Goal: Task Accomplishment & Management: Use online tool/utility

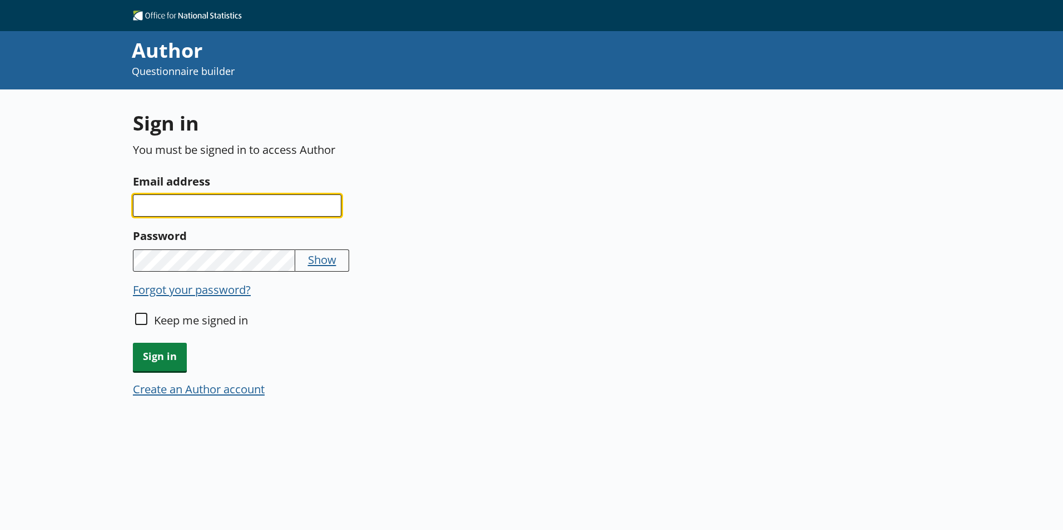
click at [256, 207] on input "Email address" at bounding box center [237, 206] width 208 height 22
type input "[PERSON_NAME][EMAIL_ADDRESS][DOMAIN_NAME]"
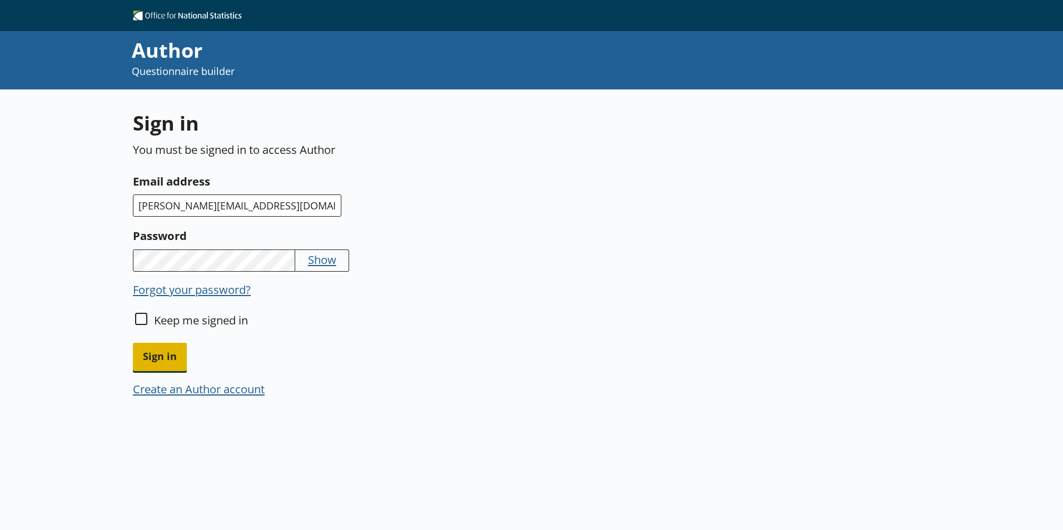
click at [164, 360] on span "Sign in" at bounding box center [160, 357] width 54 height 28
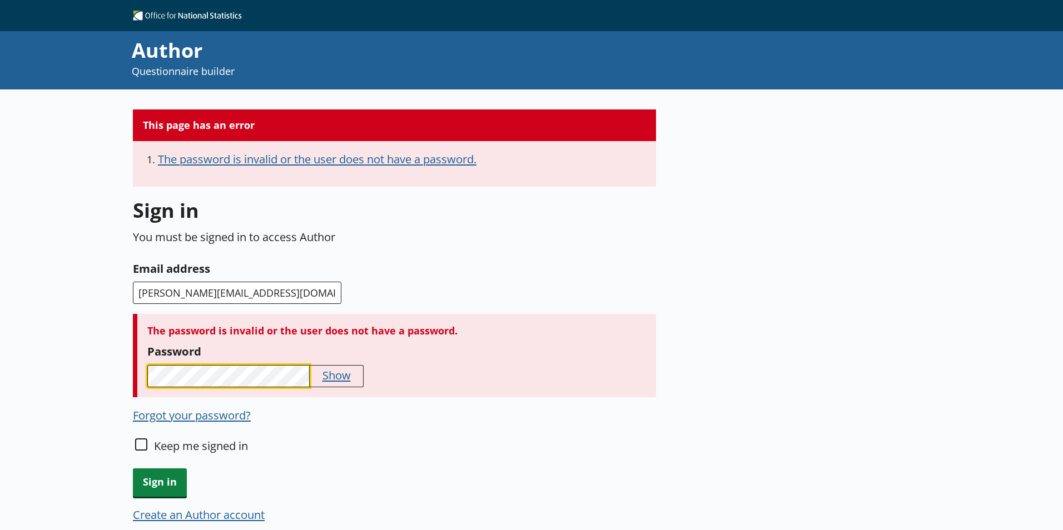
click at [100, 359] on div "This page has an error The password is invalid or the user does not have a pass…" at bounding box center [531, 355] width 1063 height 530
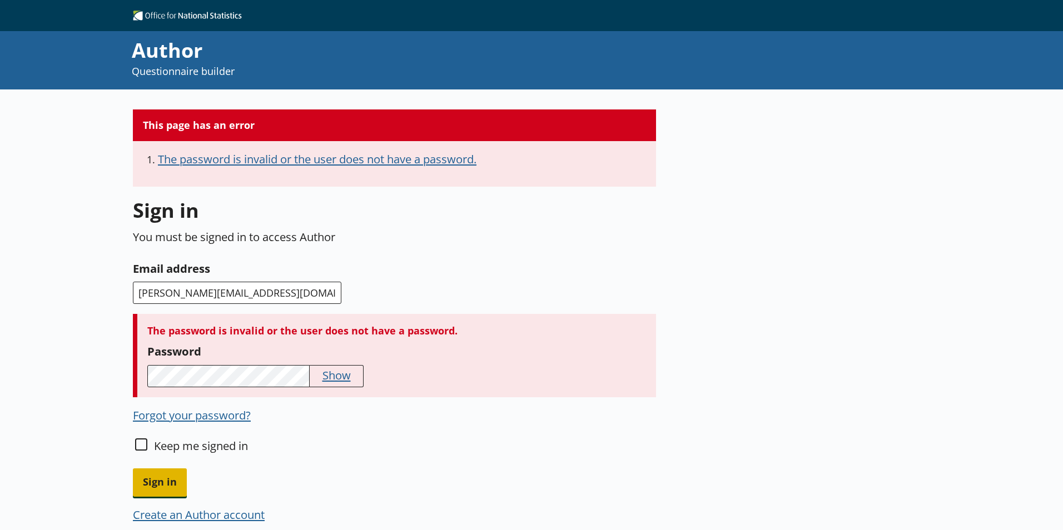
click at [165, 463] on span "Sign in" at bounding box center [160, 483] width 54 height 28
click at [321, 229] on p "You must be signed in to access Author" at bounding box center [394, 237] width 523 height 16
click at [250, 244] on p "You must be signed in to access Author" at bounding box center [394, 237] width 523 height 16
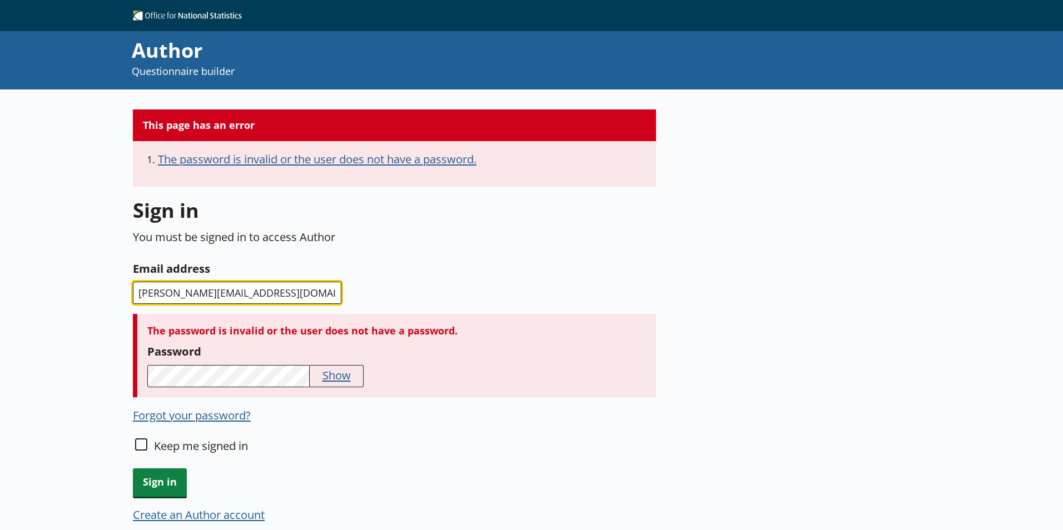
click at [245, 292] on input "[PERSON_NAME][EMAIL_ADDRESS][DOMAIN_NAME]" at bounding box center [237, 293] width 208 height 22
click at [286, 292] on input "[PERSON_NAME][EMAIL_ADDRESS][DOMAIN_NAME]" at bounding box center [237, 293] width 208 height 22
click at [334, 370] on button "Show" at bounding box center [336, 376] width 28 height 16
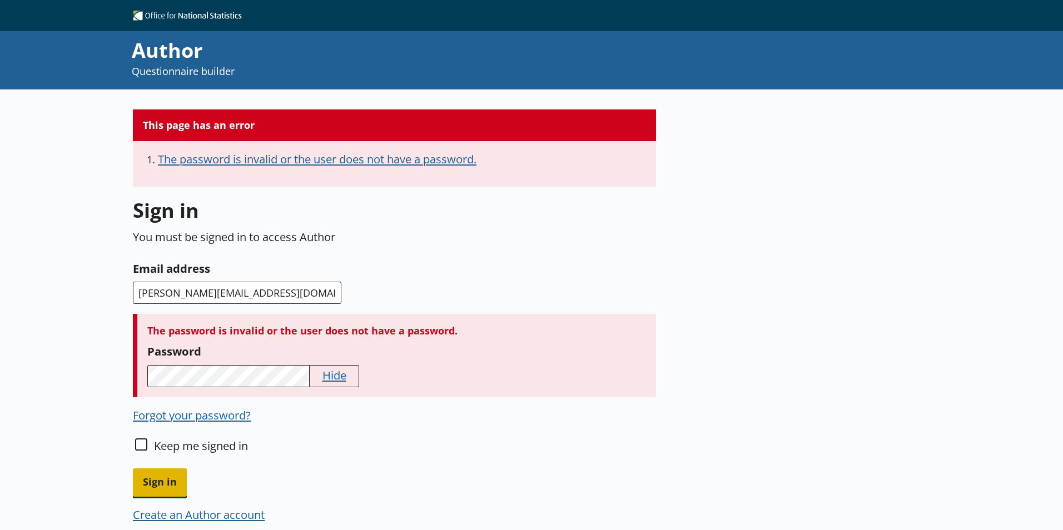
click at [172, 463] on span "Sign in" at bounding box center [160, 483] width 54 height 28
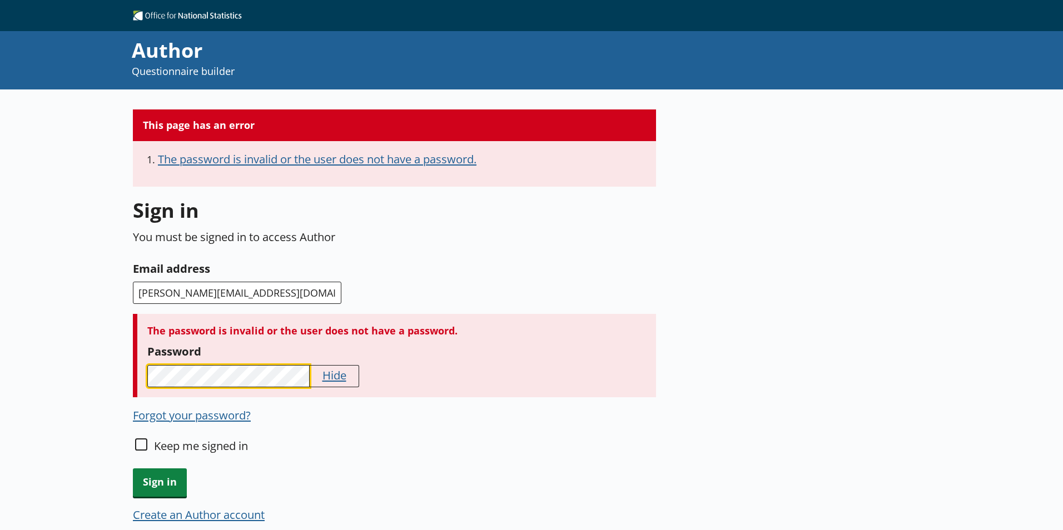
click at [83, 378] on div "This page has an error The password is invalid or the user does not have a pass…" at bounding box center [531, 355] width 1063 height 530
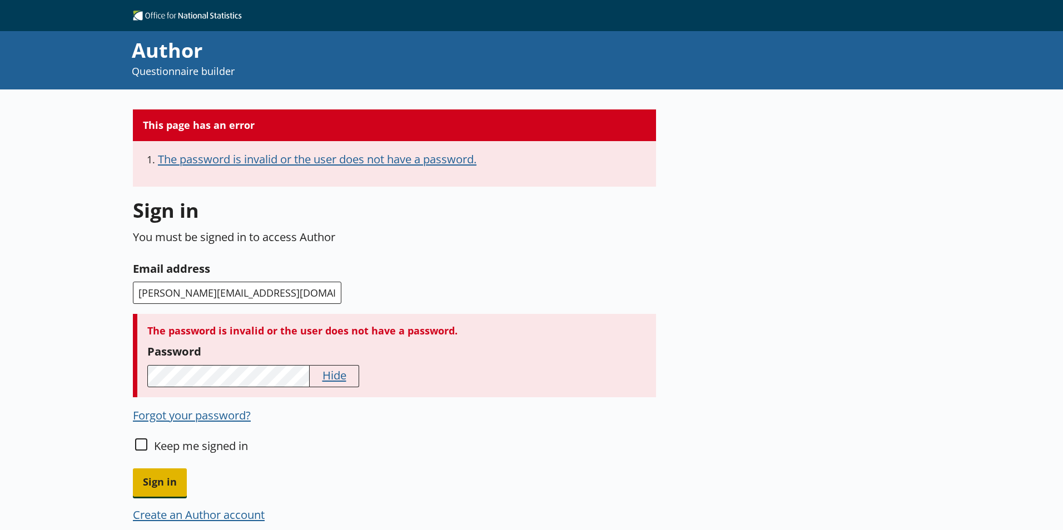
click at [176, 463] on span "Sign in" at bounding box center [160, 483] width 54 height 28
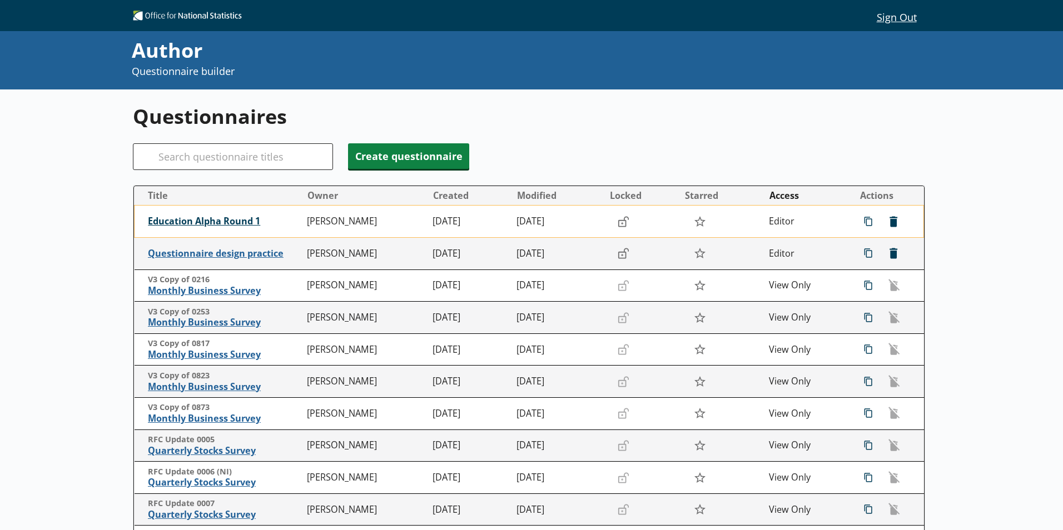
click at [207, 222] on span "Education Alpha Round 1" at bounding box center [224, 222] width 153 height 12
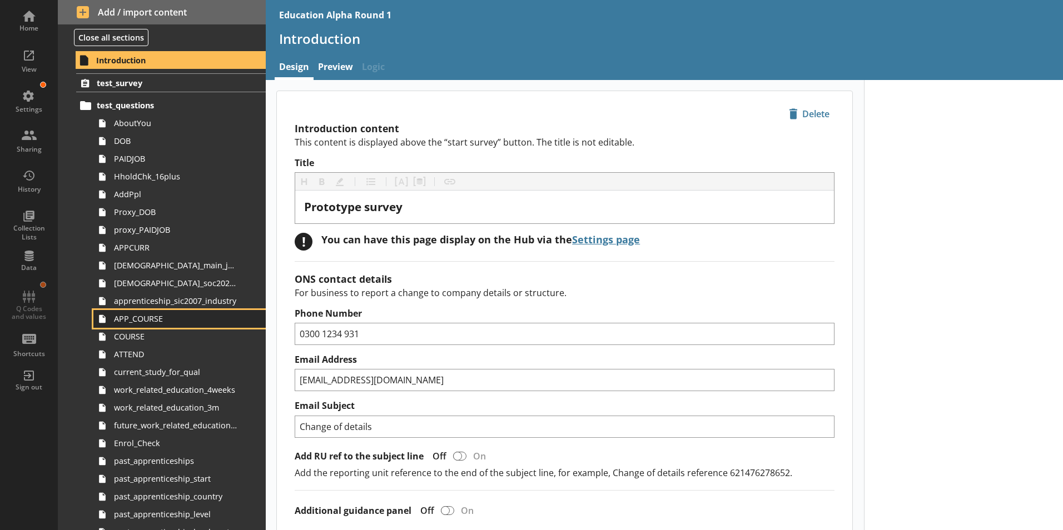
click at [138, 323] on span "APP_COURSE" at bounding box center [175, 319] width 123 height 11
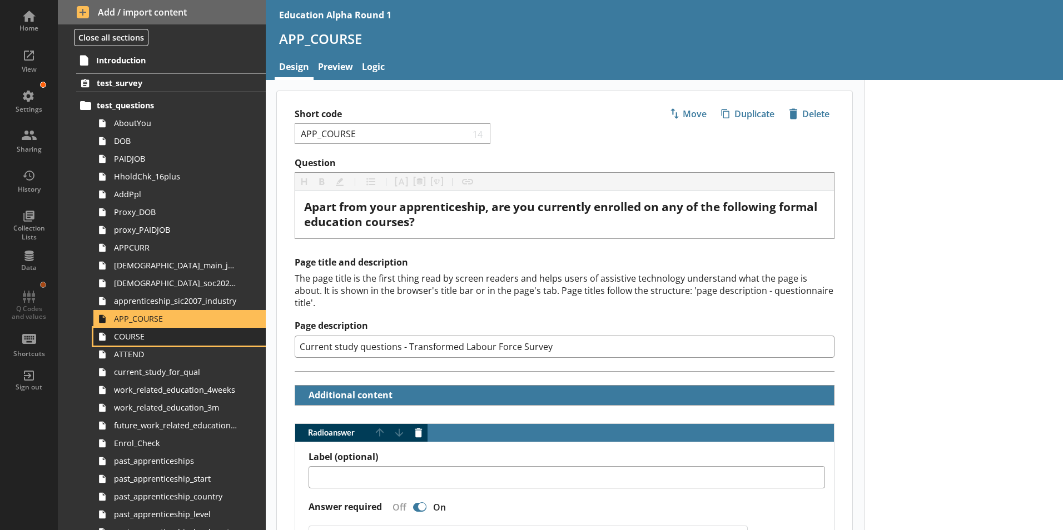
click at [167, 341] on span "COURSE" at bounding box center [175, 336] width 123 height 11
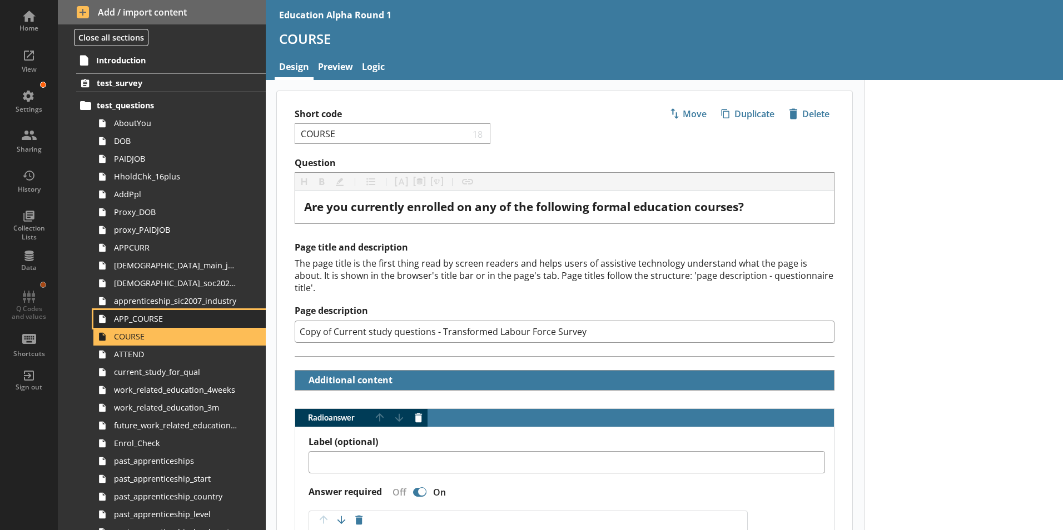
click at [145, 319] on span "APP_COURSE" at bounding box center [175, 319] width 123 height 11
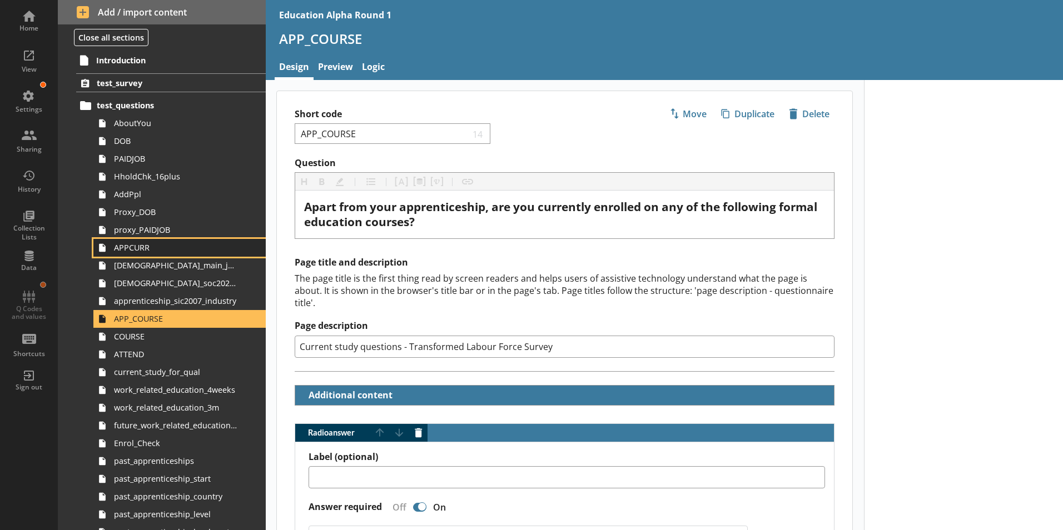
click at [148, 249] on span "APPCURR" at bounding box center [175, 247] width 123 height 11
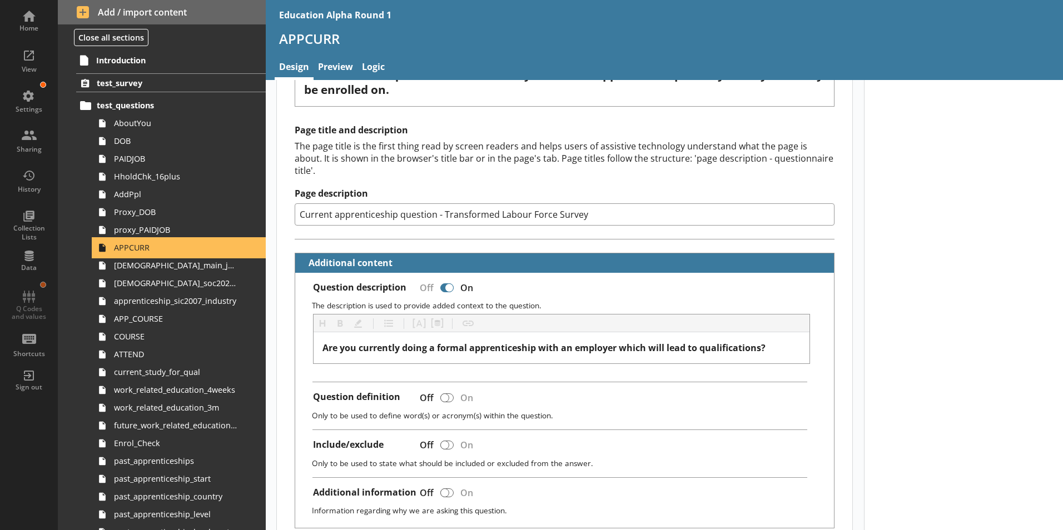
scroll to position [167, 0]
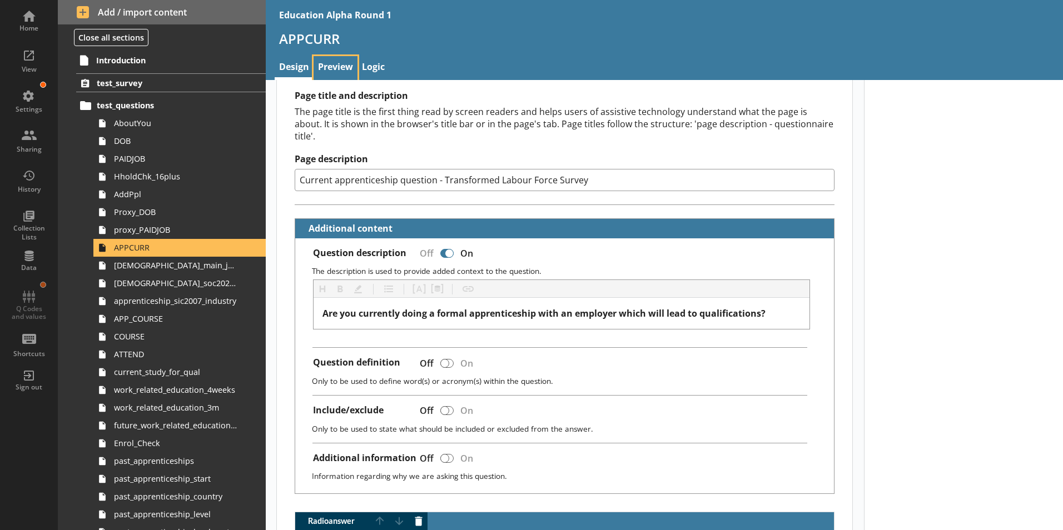
click at [339, 61] on link "Preview" at bounding box center [336, 68] width 44 height 24
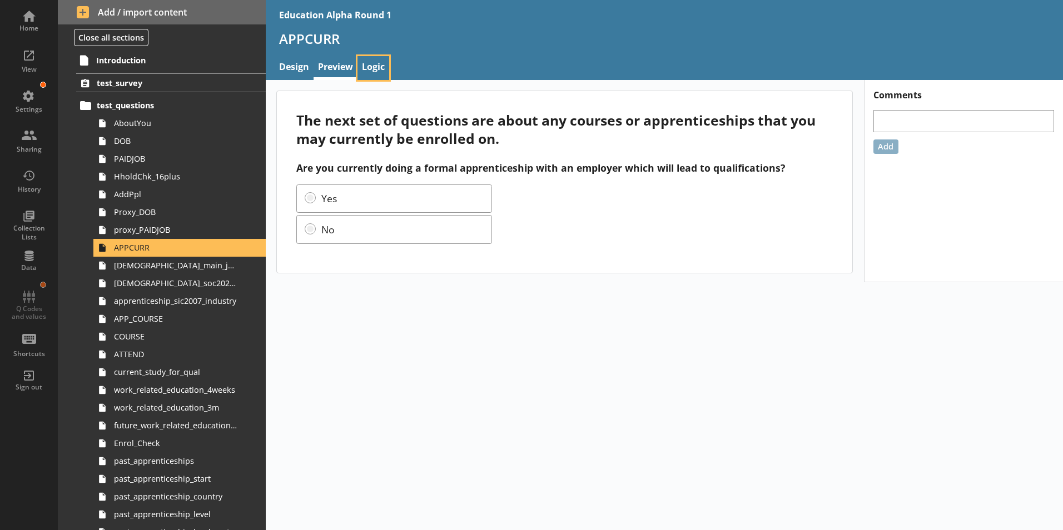
click at [369, 63] on link "Logic" at bounding box center [374, 68] width 32 height 24
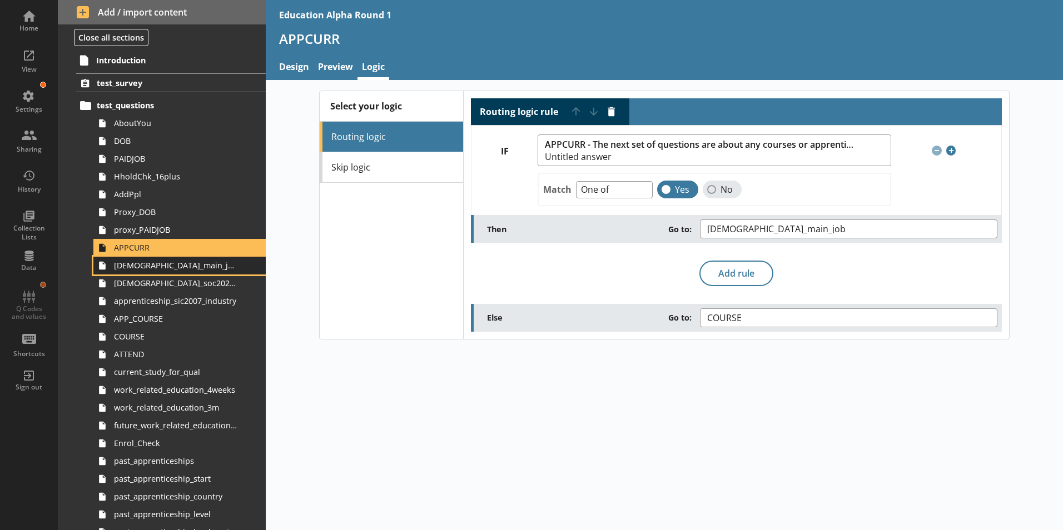
click at [198, 265] on span "[DEMOGRAPHIC_DATA]_main_job" at bounding box center [175, 265] width 123 height 11
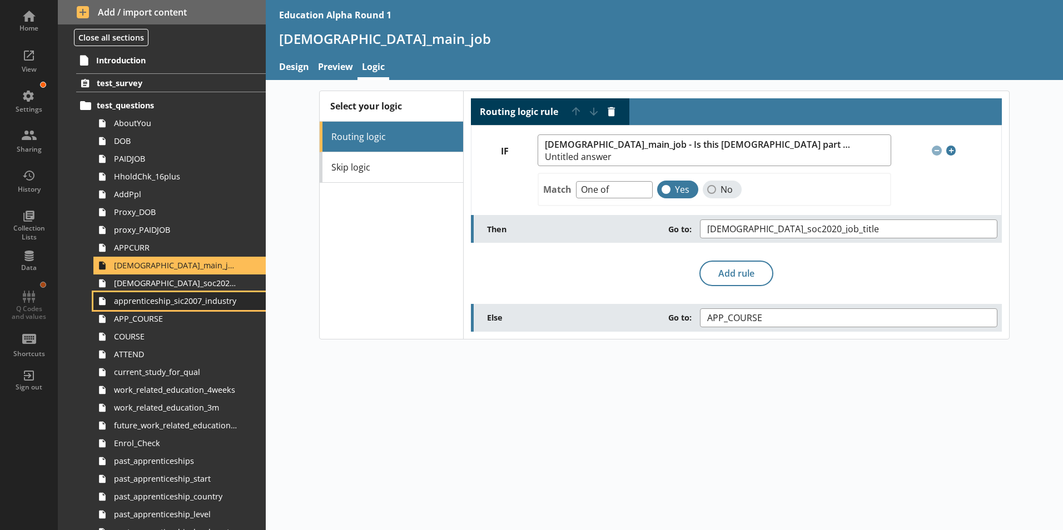
click at [201, 303] on span "apprenticeship_sic2007_industry" at bounding box center [175, 301] width 123 height 11
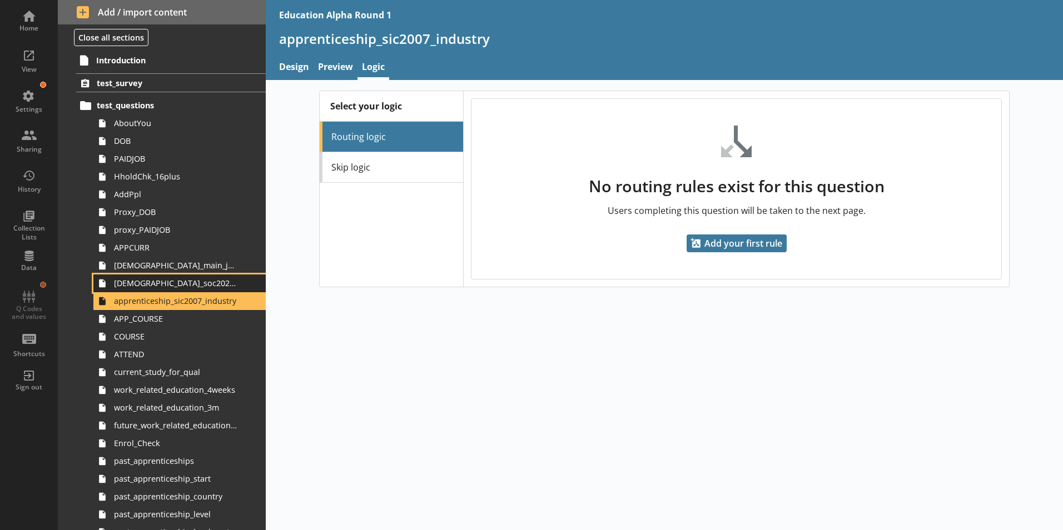
click at [170, 285] on span "[DEMOGRAPHIC_DATA]_soc2020_job_title" at bounding box center [175, 283] width 123 height 11
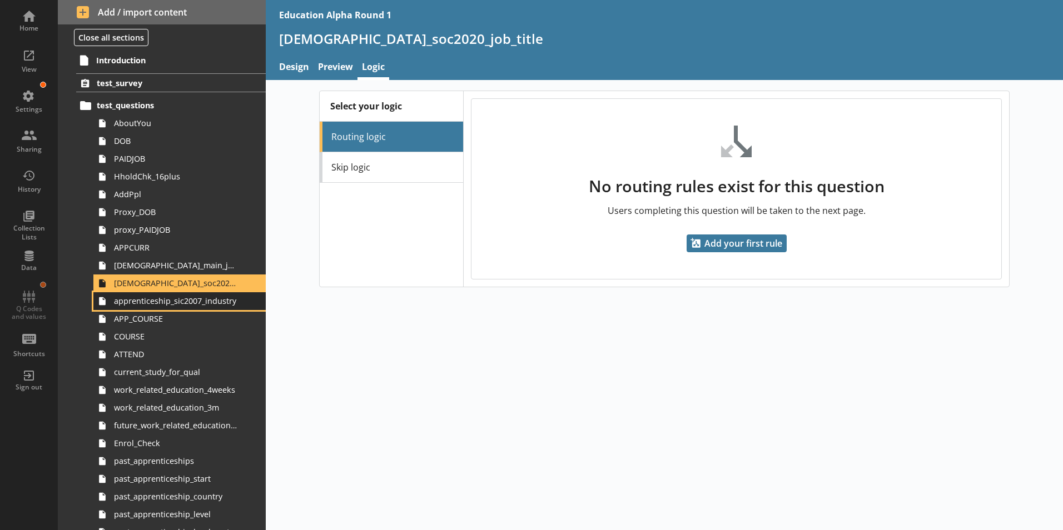
click at [185, 302] on span "apprenticeship_sic2007_industry" at bounding box center [175, 301] width 123 height 11
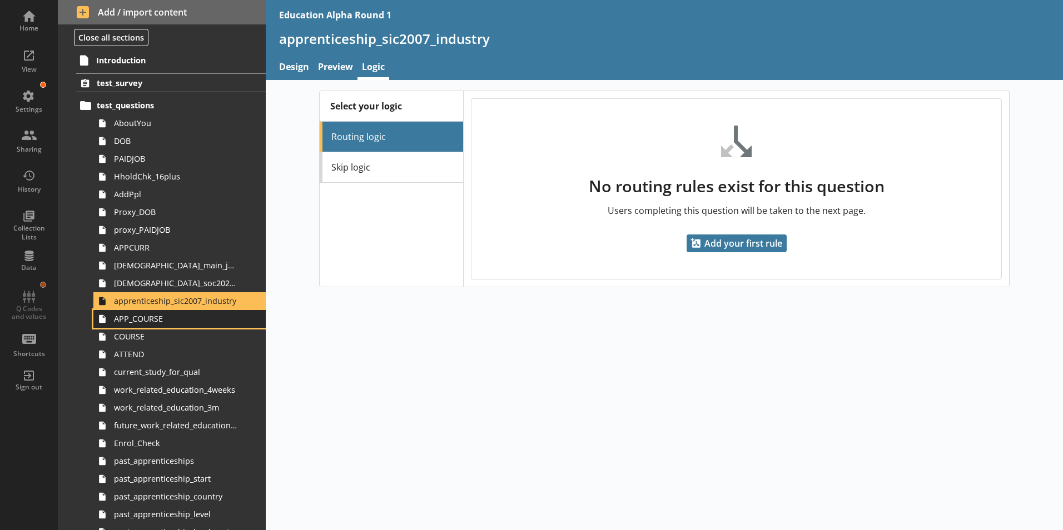
click at [189, 319] on span "APP_COURSE" at bounding box center [175, 319] width 123 height 11
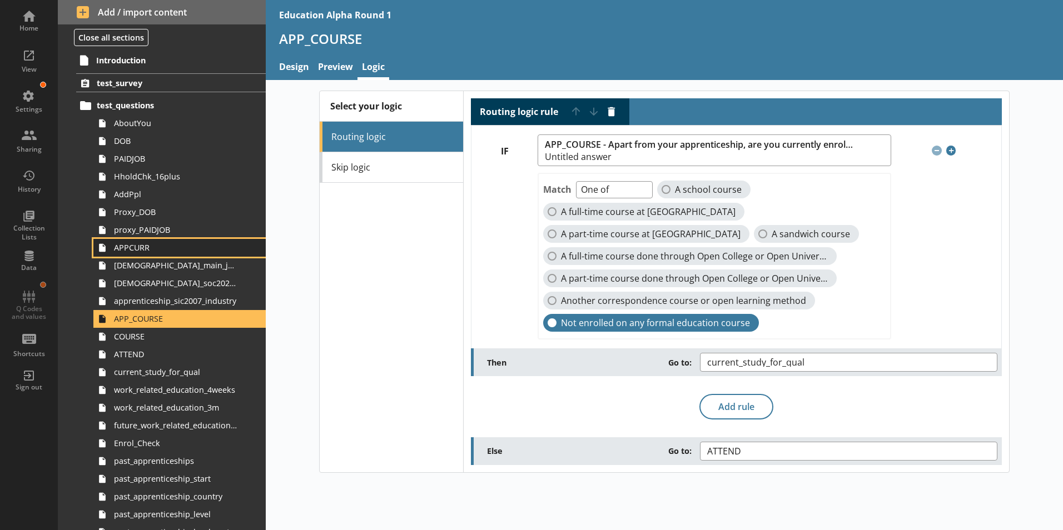
click at [157, 247] on span "APPCURR" at bounding box center [175, 247] width 123 height 11
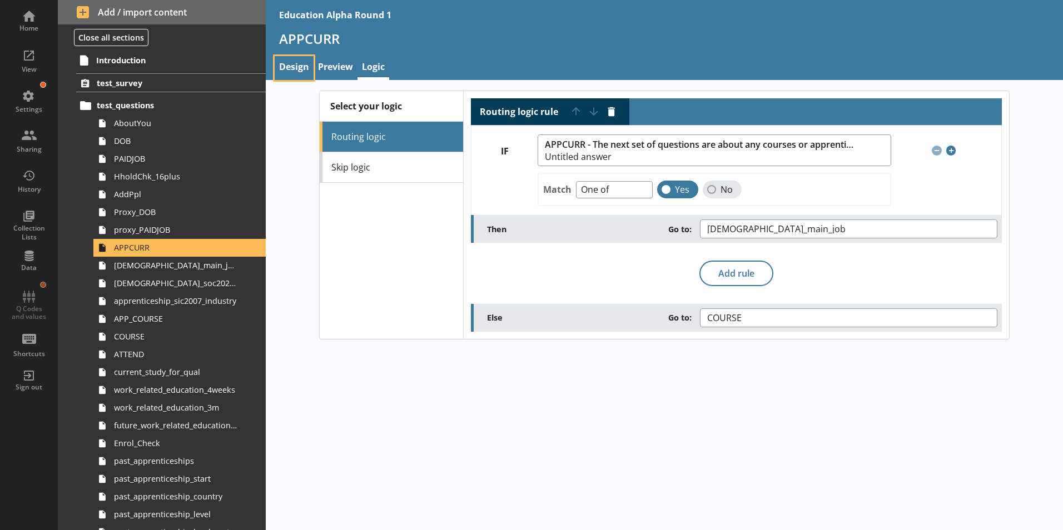
click at [295, 59] on link "Design" at bounding box center [294, 68] width 39 height 24
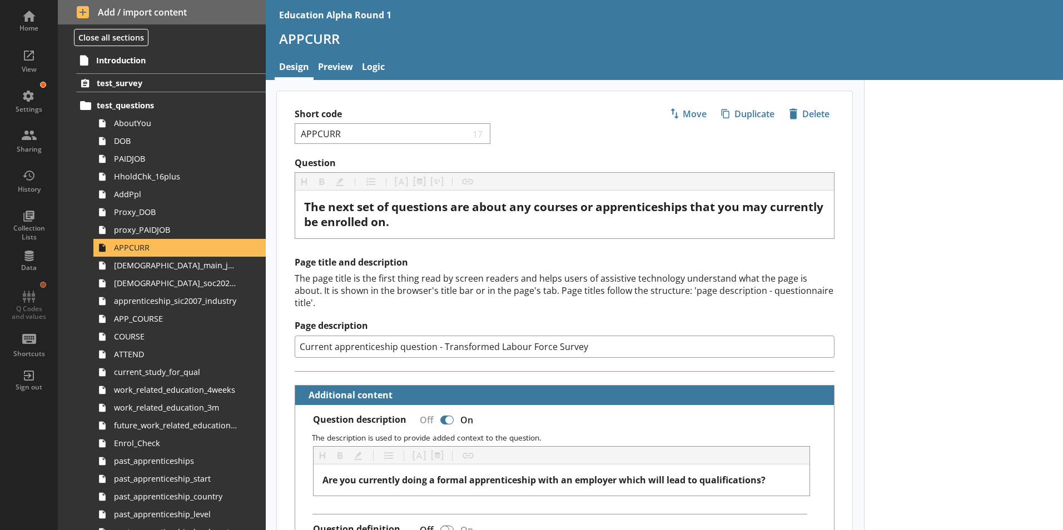
type textarea "x"
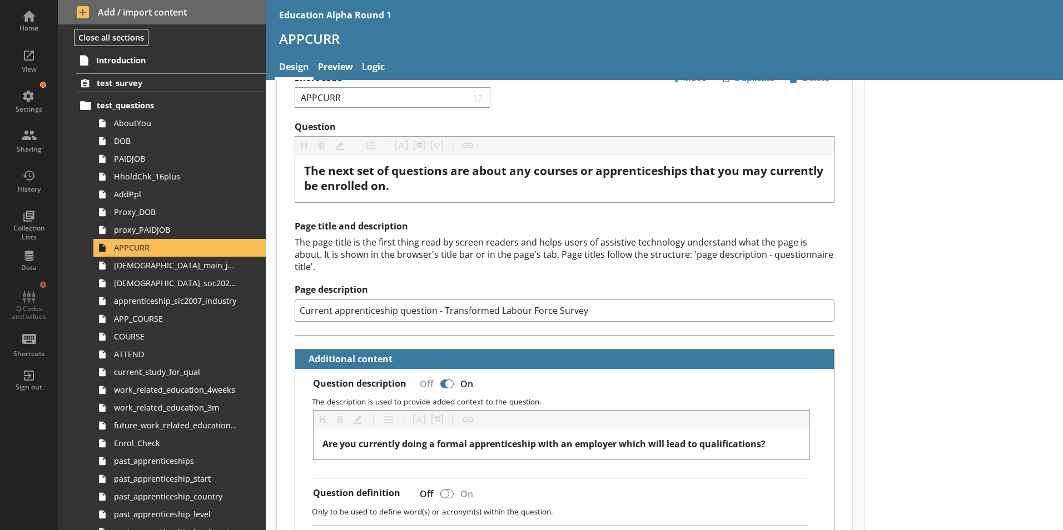
scroll to position [56, 0]
